Goal: Task Accomplishment & Management: Manage account settings

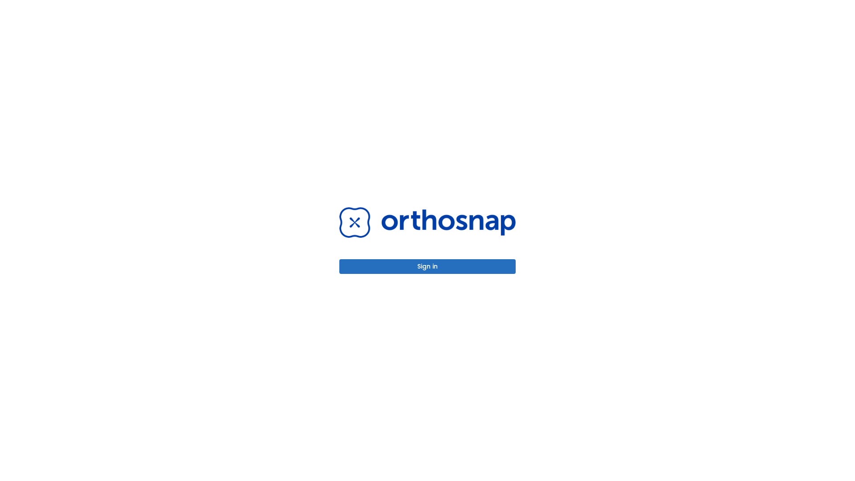
click at [427, 266] on button "Sign in" at bounding box center [427, 266] width 176 height 15
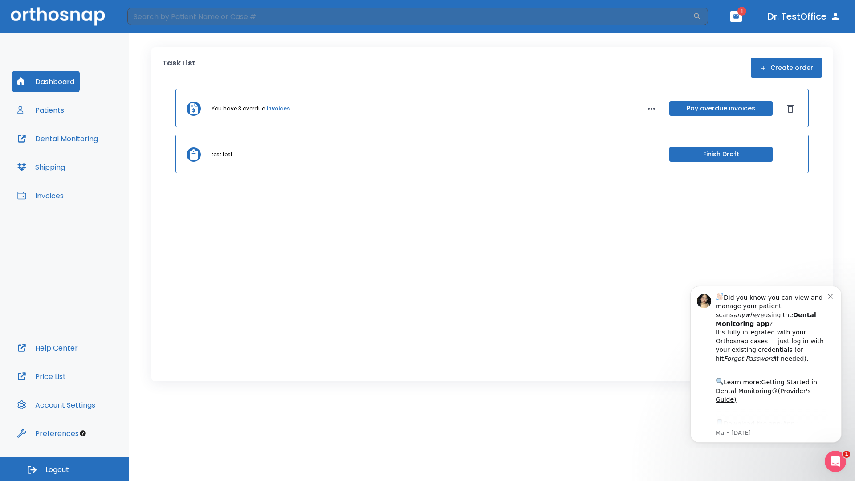
click at [65, 469] on span "Logout" at bounding box center [57, 470] width 24 height 10
